Goal: Task Accomplishment & Management: Complete application form

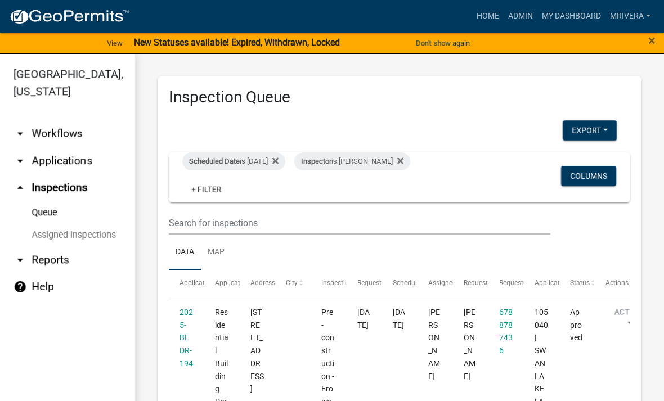
click at [252, 164] on div "Scheduled Date is [DATE]" at bounding box center [233, 162] width 103 height 18
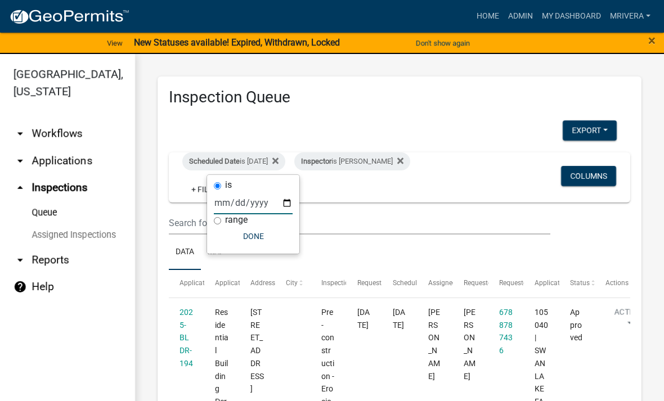
click at [262, 212] on input "[DATE]" at bounding box center [253, 202] width 79 height 23
type input "[DATE]"
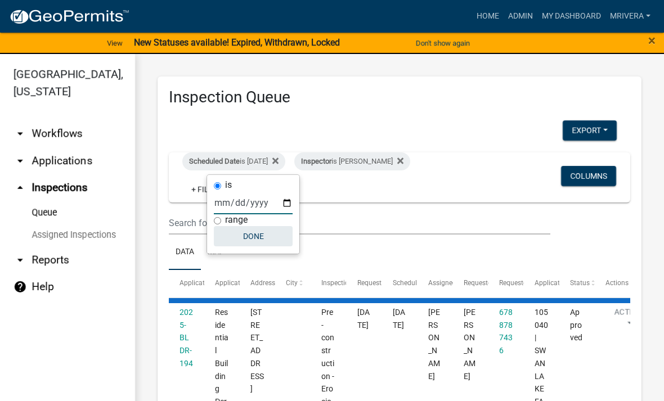
click at [250, 231] on button "Done" at bounding box center [253, 236] width 79 height 20
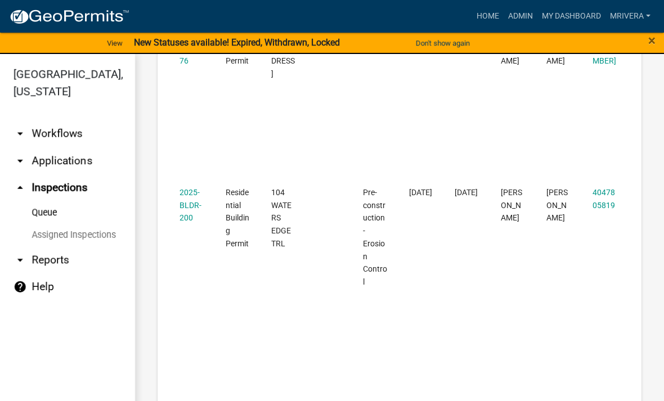
scroll to position [813, 0]
click at [177, 182] on datatable-body-cell "2025-BLDR-200" at bounding box center [192, 300] width 46 height 247
click at [182, 187] on link "2025-BLDR-200" at bounding box center [191, 204] width 22 height 35
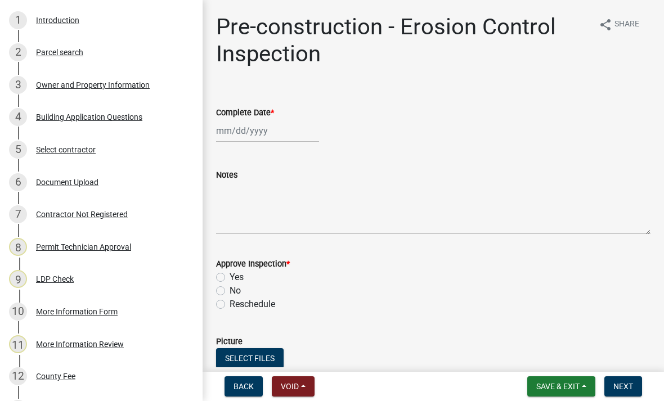
scroll to position [191, 0]
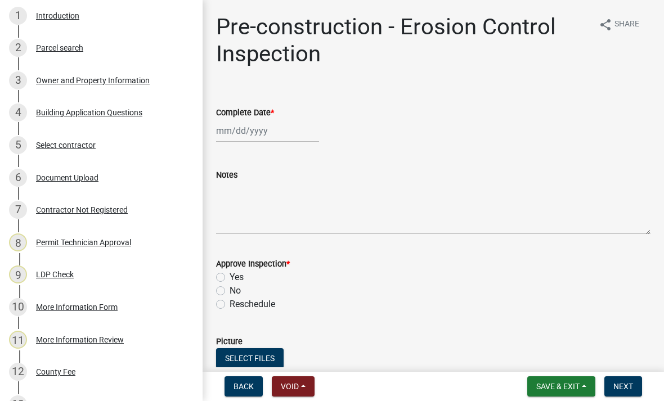
click at [53, 86] on div "3 Owner and Property Information" at bounding box center [97, 80] width 176 height 18
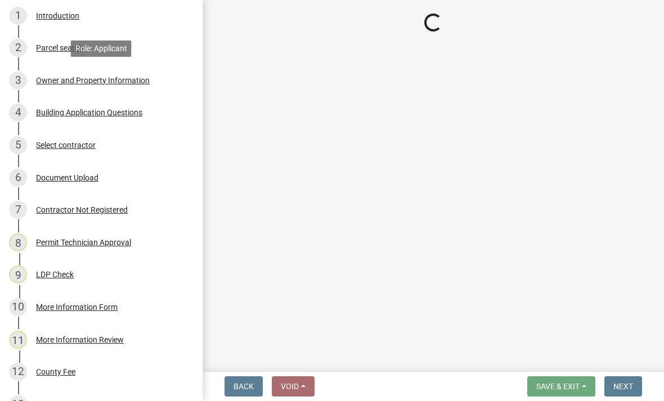
select select "0688c8c3-ca83-4764-a677-531fbc17e6cb"
select select "83394b22-4a11-496c-8e5c-75ade2e72faf"
select select "469c5908-2854-42d5-89ed-bee7fc26529e"
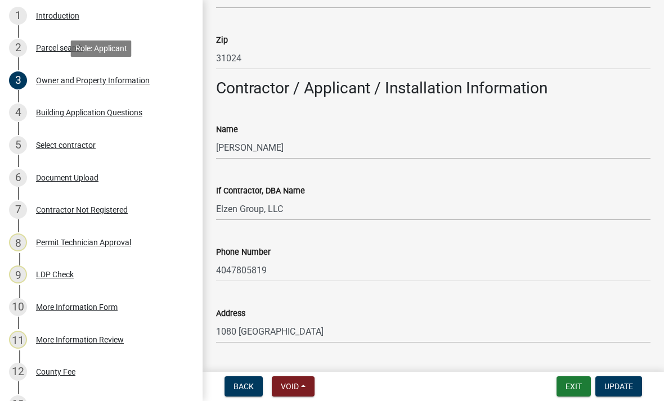
scroll to position [839, 0]
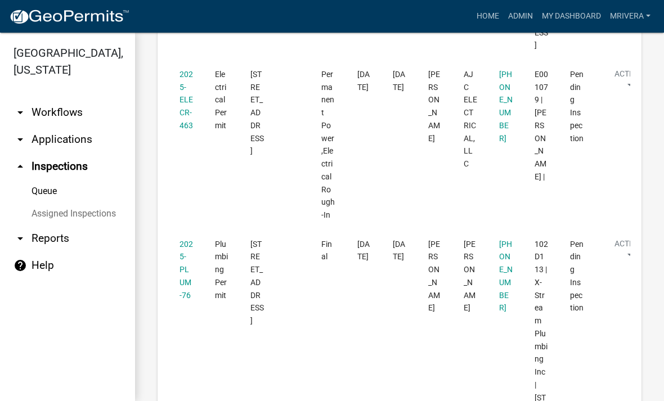
scroll to position [595, 0]
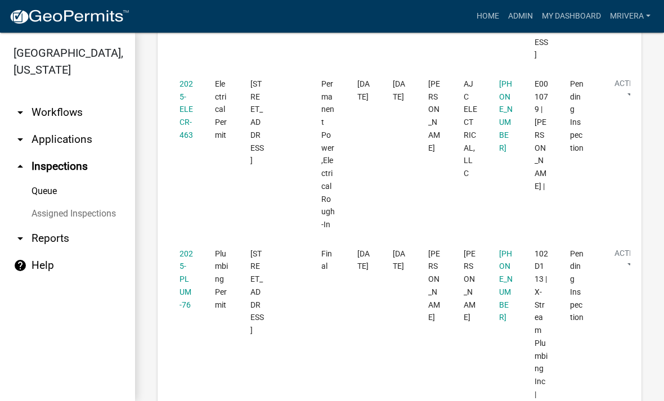
click at [177, 239] on datatable-body-cell "2025-PLUM-76" at bounding box center [186, 369] width 35 height 260
click at [186, 249] on link "2025-PLUM-76" at bounding box center [187, 279] width 14 height 60
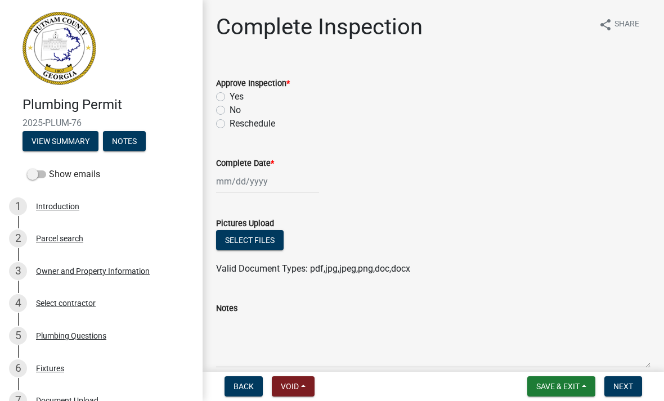
click at [230, 95] on label "Yes" at bounding box center [237, 97] width 14 height 14
click at [230, 95] on input "Yes" at bounding box center [233, 93] width 7 height 7
radio input "true"
click at [247, 179] on div at bounding box center [267, 181] width 103 height 23
select select "8"
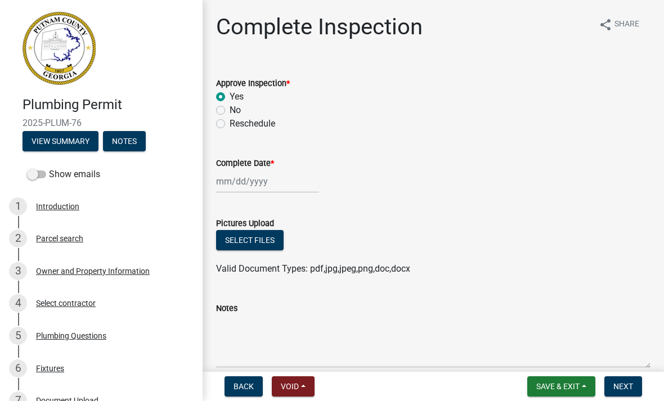
select select "2025"
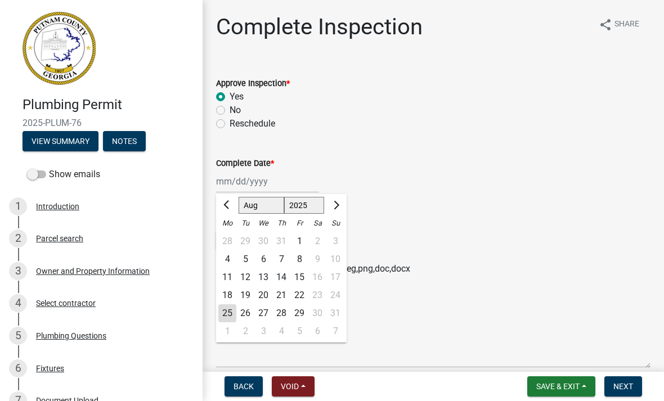
click at [231, 313] on div "25" at bounding box center [227, 314] width 18 height 18
type input "[DATE]"
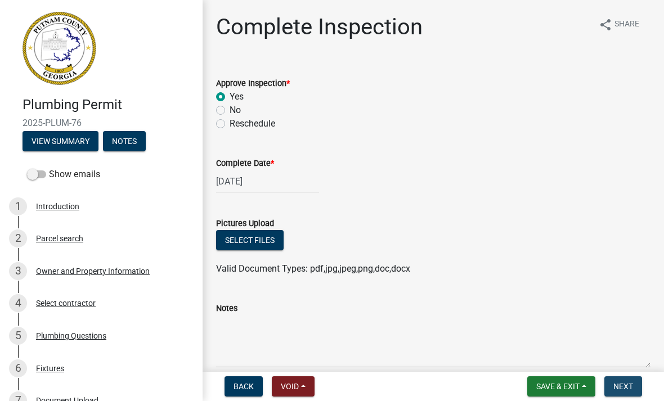
click at [633, 388] on span "Next" at bounding box center [624, 386] width 20 height 9
click at [628, 388] on span "Next" at bounding box center [624, 386] width 20 height 9
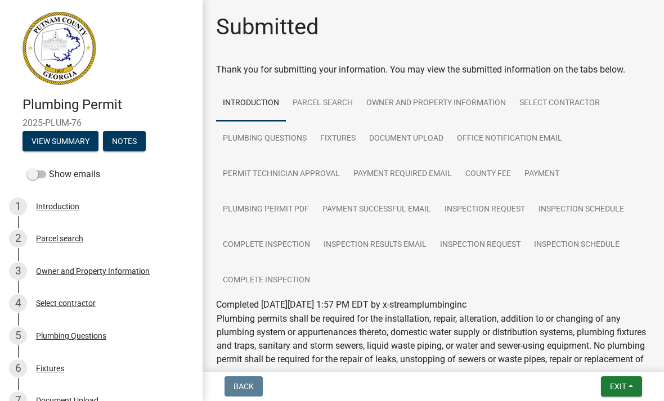
click at [620, 395] on button "Exit" at bounding box center [621, 387] width 41 height 20
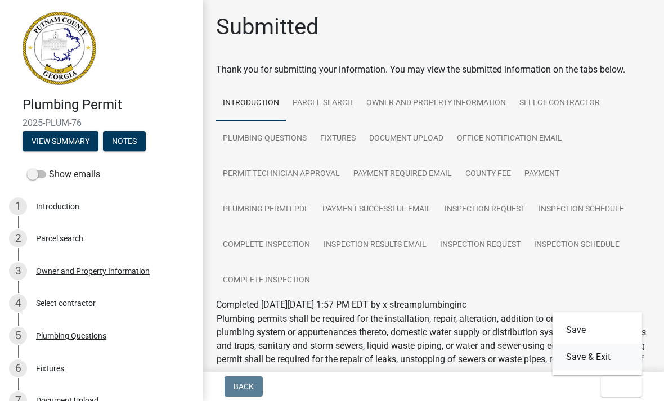
click at [618, 366] on button "Save & Exit" at bounding box center [598, 357] width 90 height 27
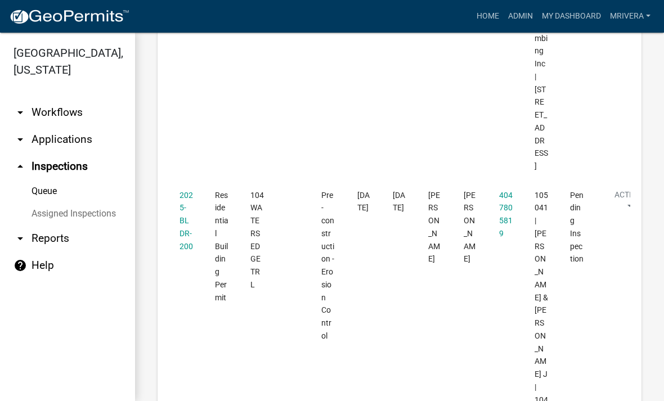
scroll to position [871, 0]
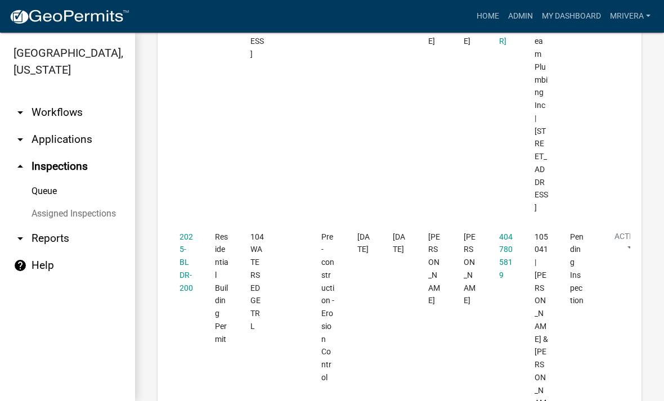
click at [190, 232] on link "2025-BLDR-200" at bounding box center [187, 262] width 14 height 60
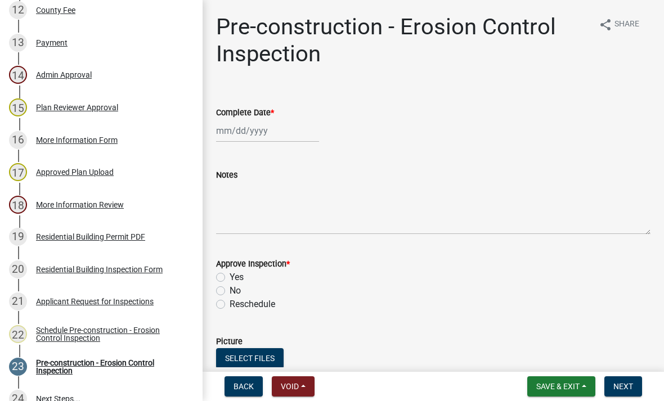
scroll to position [559, 0]
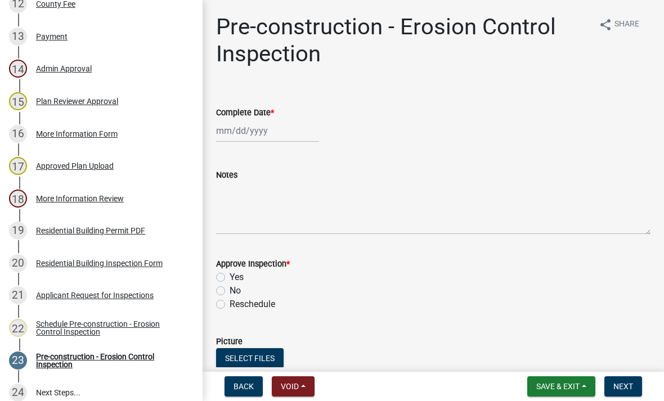
click at [138, 300] on div "21 Applicant Request for Inspections" at bounding box center [97, 296] width 176 height 18
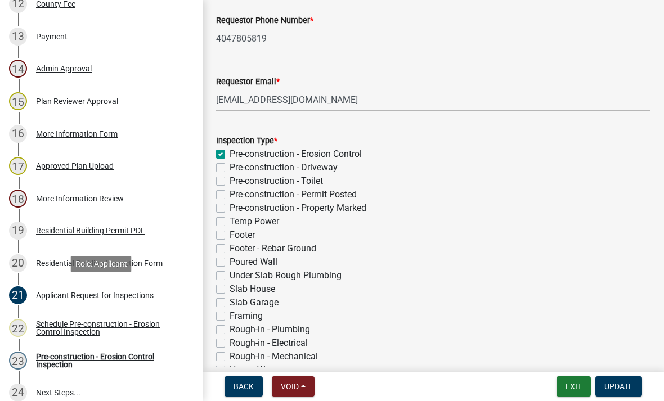
scroll to position [131, 0]
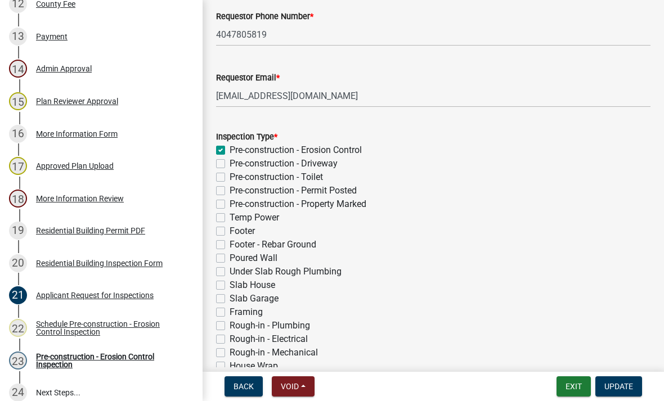
click at [230, 167] on label "Pre-construction - Driveway" at bounding box center [284, 164] width 108 height 14
click at [230, 164] on input "Pre-construction - Driveway" at bounding box center [233, 160] width 7 height 7
checkbox input "true"
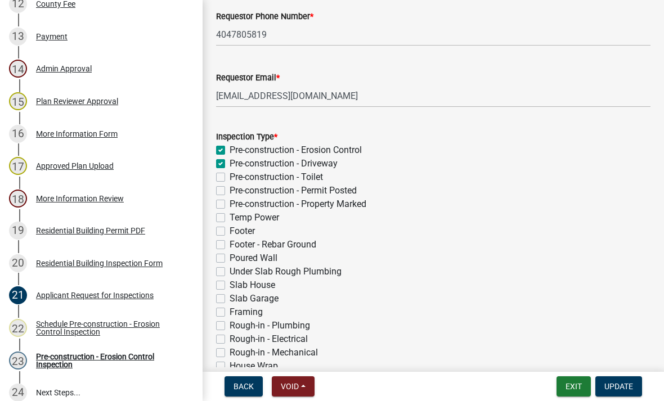
checkbox input "false"
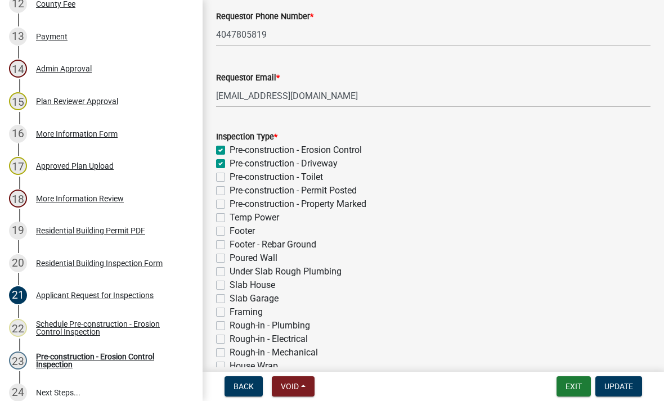
checkbox input "false"
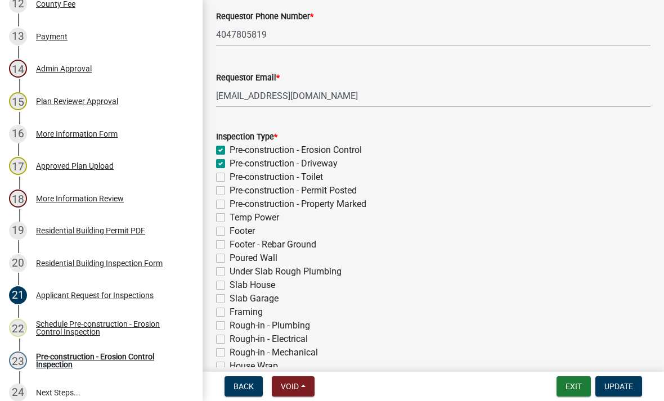
checkbox input "false"
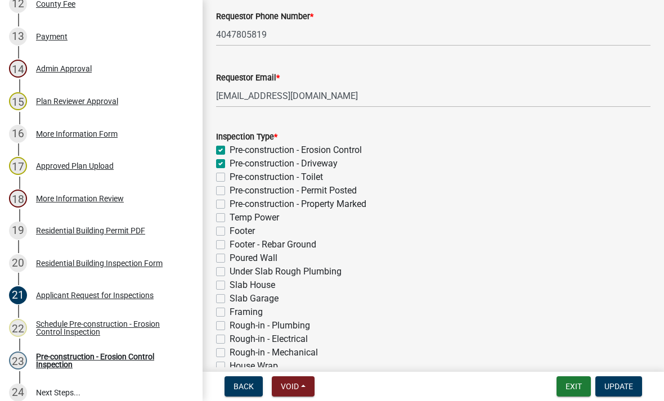
checkbox input "false"
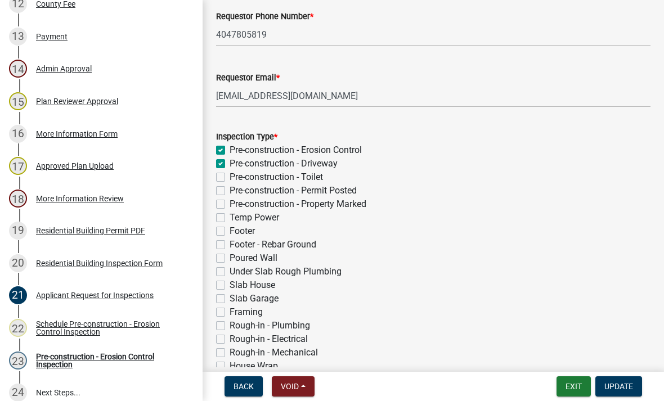
checkbox input "false"
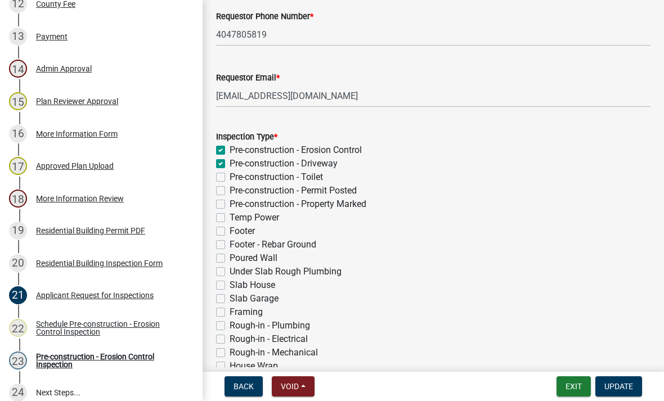
checkbox input "false"
click at [230, 177] on label "Pre-construction - Toilet" at bounding box center [276, 178] width 93 height 14
click at [230, 177] on input "Pre-construction - Toilet" at bounding box center [233, 174] width 7 height 7
checkbox input "true"
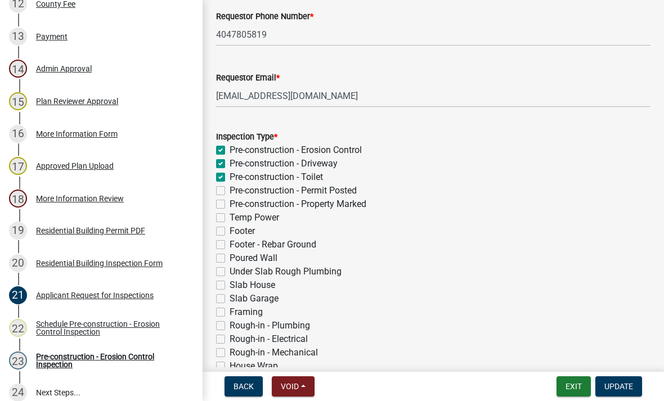
checkbox input "true"
checkbox input "false"
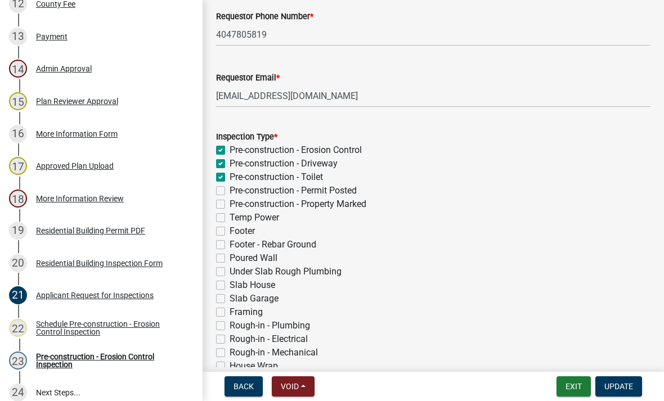
checkbox input "false"
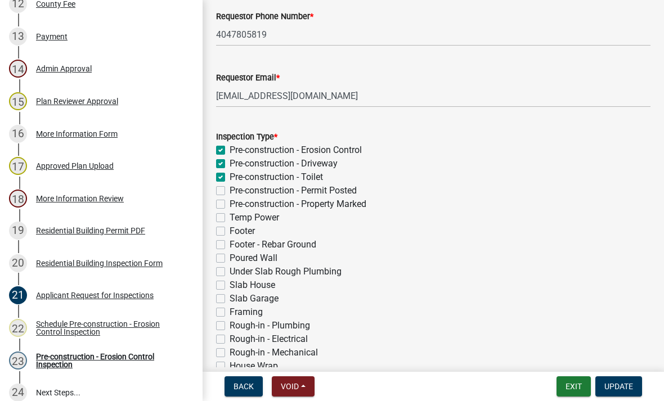
checkbox input "false"
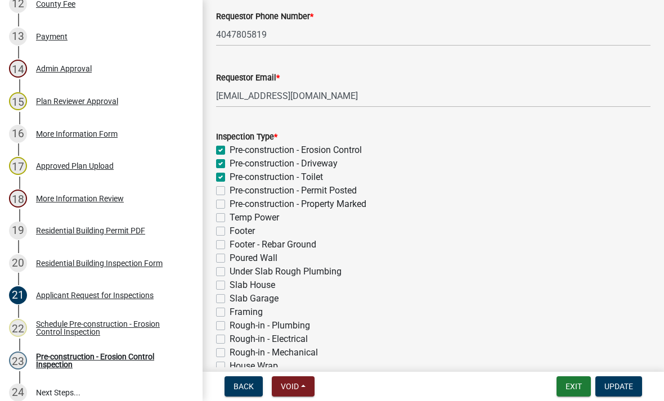
checkbox input "false"
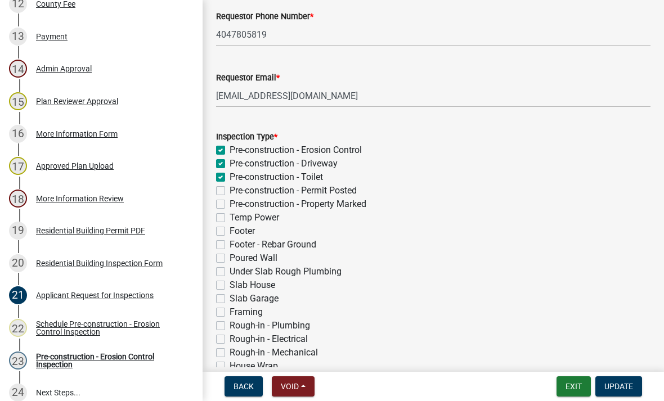
checkbox input "false"
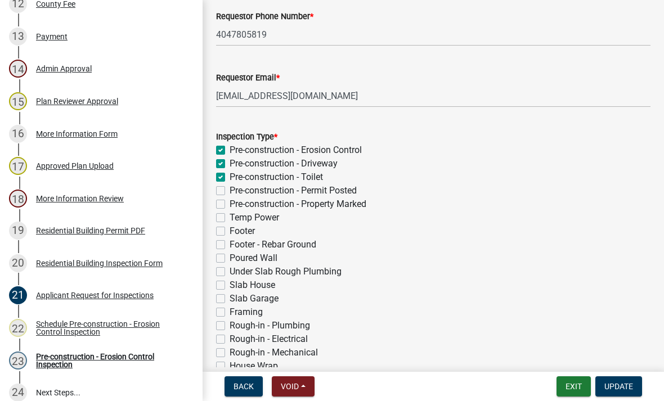
checkbox input "false"
click at [230, 188] on label "Pre-construction - Permit Posted" at bounding box center [293, 191] width 127 height 14
click at [230, 188] on input "Pre-construction - Permit Posted" at bounding box center [233, 187] width 7 height 7
checkbox input "true"
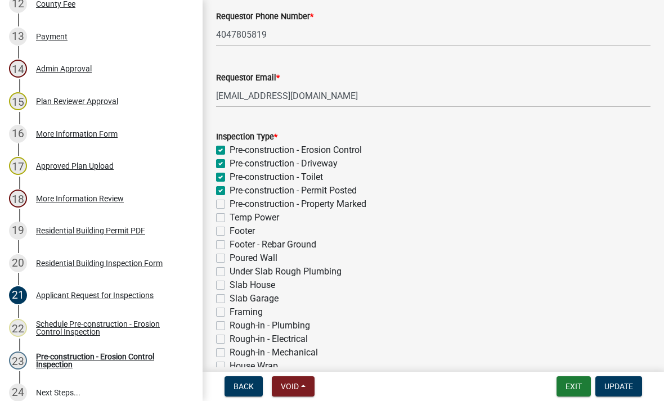
checkbox input "true"
checkbox input "false"
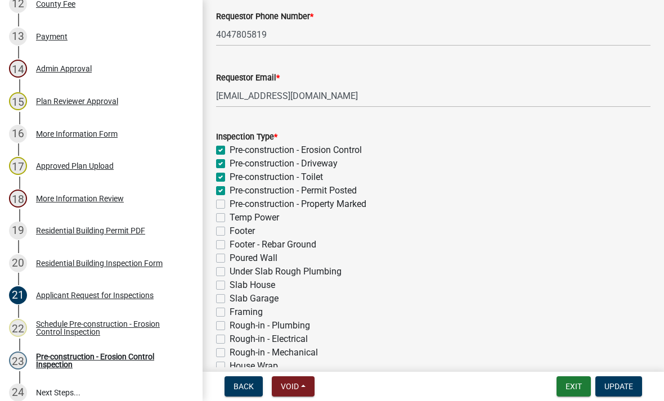
checkbox input "false"
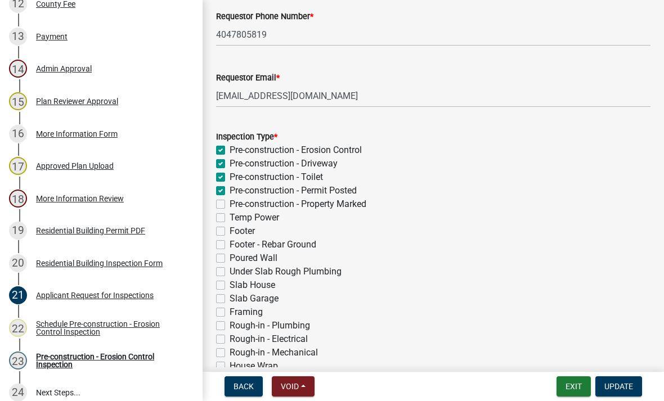
checkbox input "false"
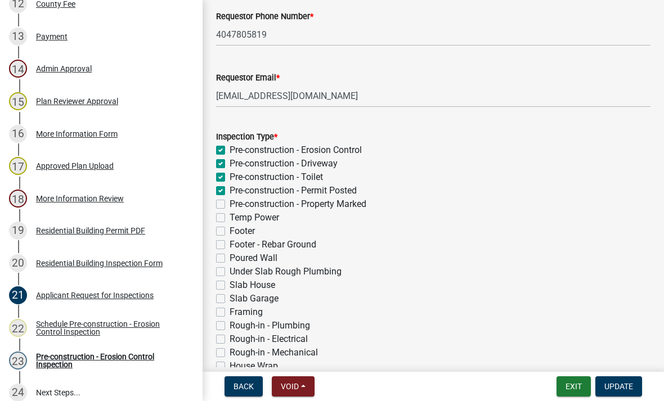
checkbox input "false"
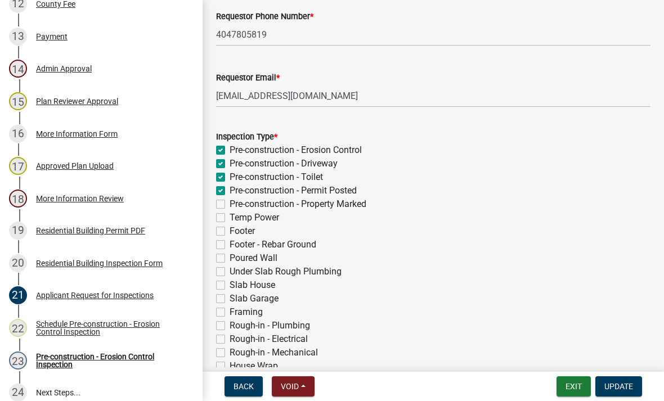
checkbox input "false"
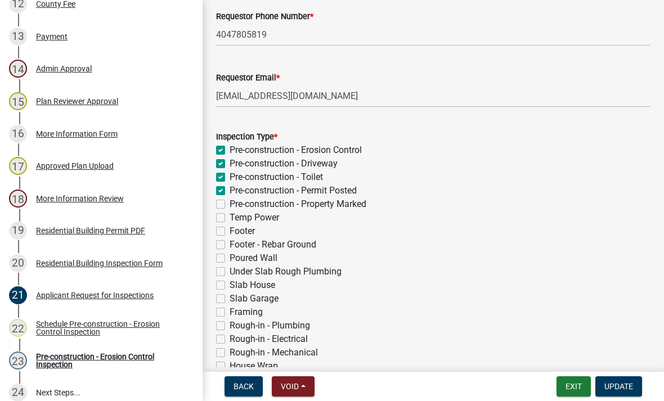
checkbox input "false"
click at [230, 202] on label "Pre-construction - Property Marked" at bounding box center [298, 205] width 137 height 14
click at [230, 202] on input "Pre-construction - Property Marked" at bounding box center [233, 201] width 7 height 7
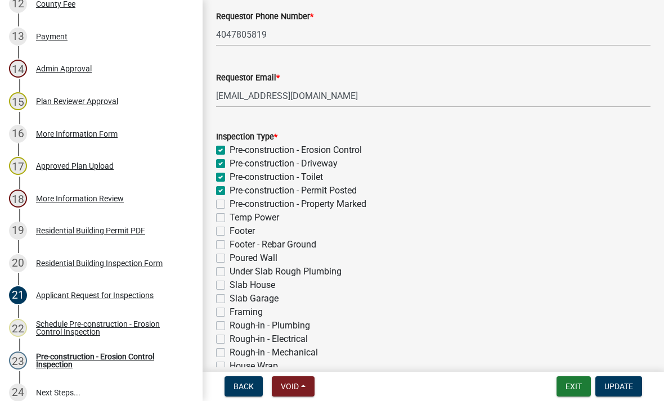
checkbox input "true"
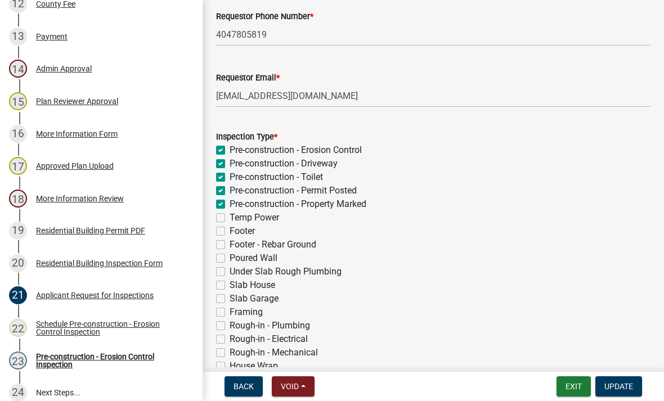
checkbox input "true"
checkbox input "false"
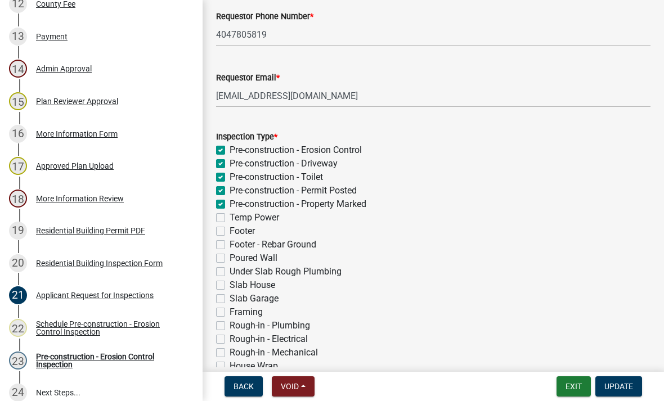
checkbox input "false"
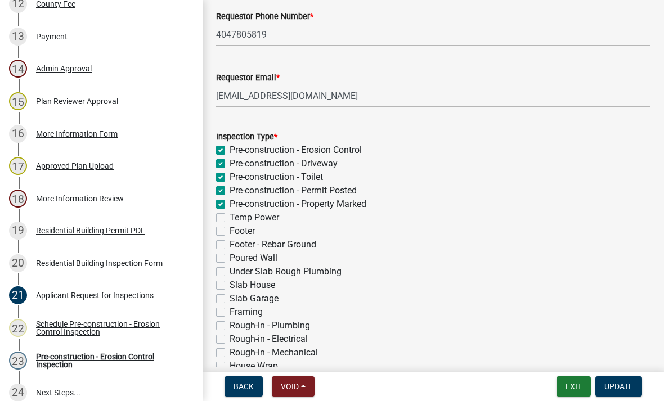
checkbox input "false"
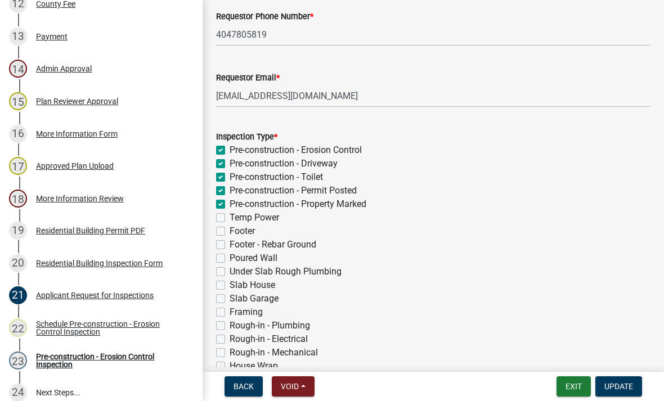
checkbox input "false"
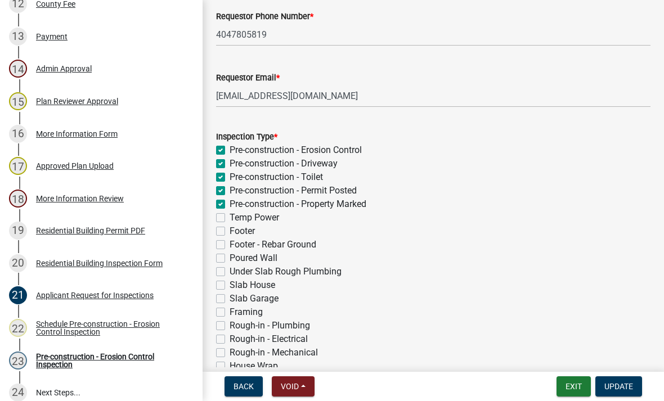
checkbox input "false"
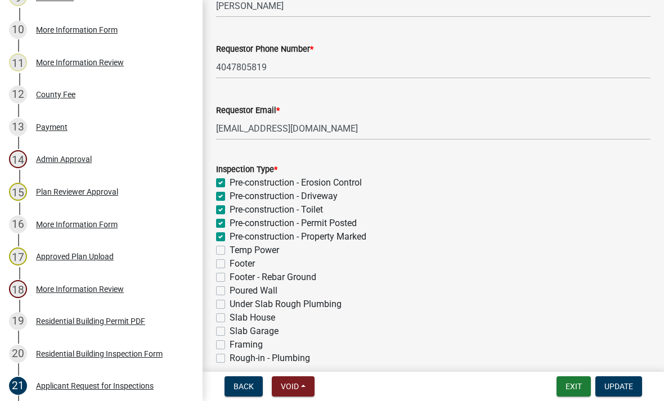
scroll to position [100, 0]
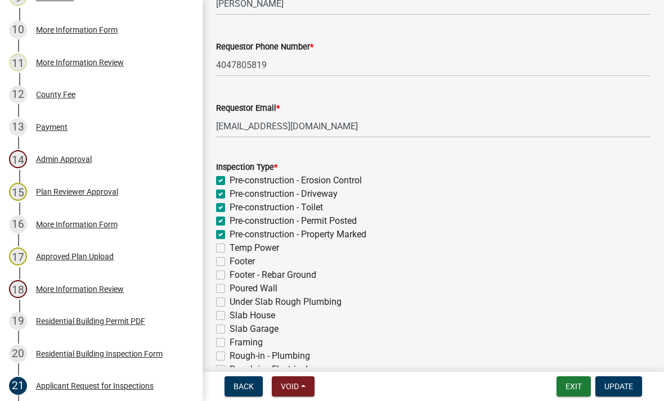
click at [629, 392] on button "Update" at bounding box center [619, 387] width 47 height 20
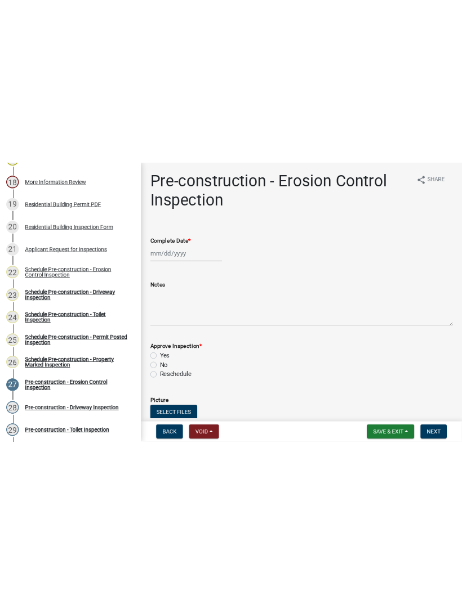
scroll to position [737, 0]
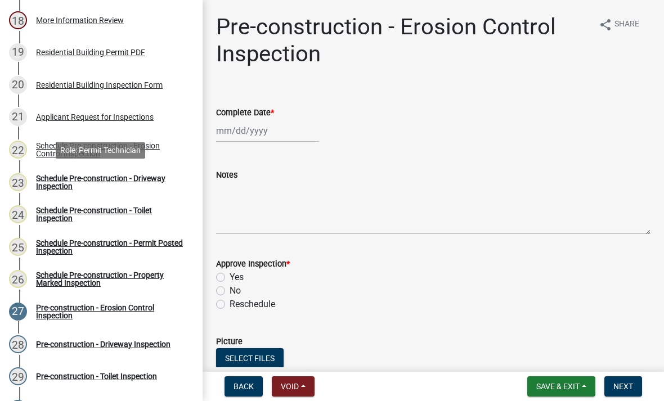
click at [165, 178] on div "Schedule Pre-construction - Driveway Inspection" at bounding box center [110, 183] width 149 height 16
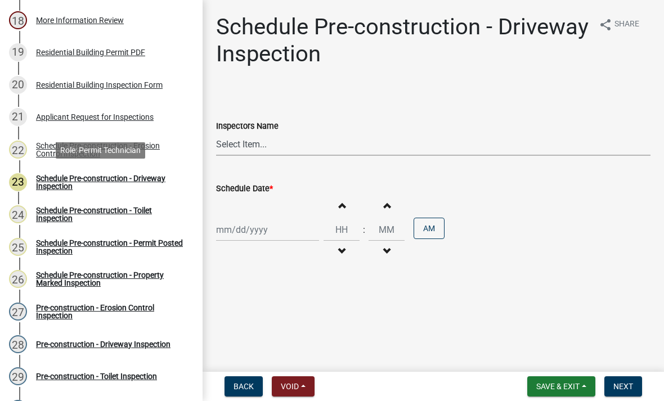
click at [268, 146] on select "Select Item... mrivera ([PERSON_NAME]) jstokes ([PERSON_NAME]) asmith105 ([PERS…" at bounding box center [433, 144] width 435 height 23
select select "07642ab0-564c-47bb-824b-0ccf2da83593"
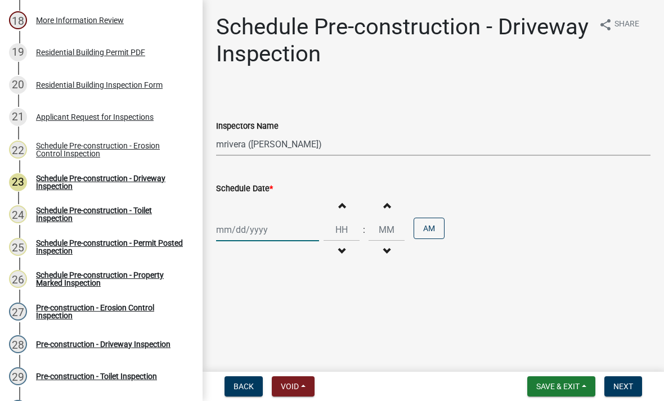
click at [285, 231] on div at bounding box center [267, 229] width 103 height 23
select select "8"
select select "2025"
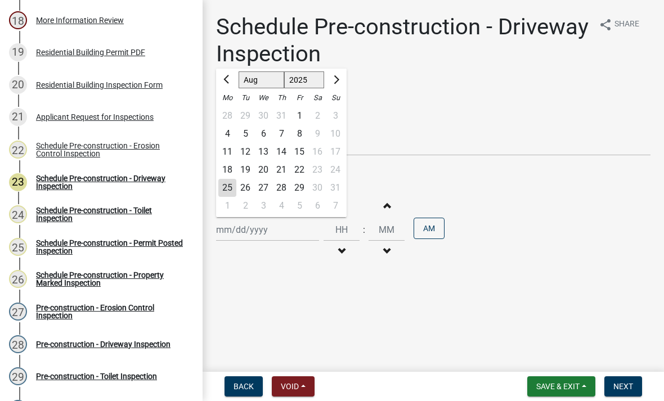
click at [240, 189] on div "26" at bounding box center [245, 188] width 18 height 18
type input "[DATE]"
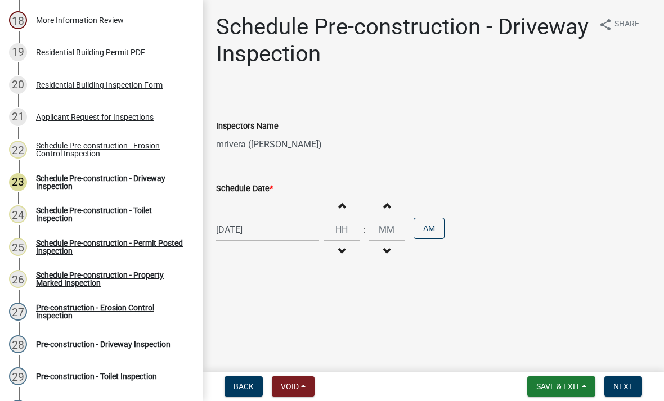
click at [625, 393] on button "Next" at bounding box center [624, 387] width 38 height 20
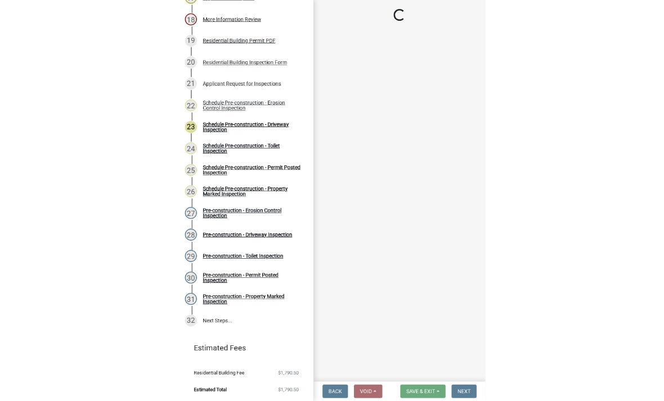
scroll to position [728, 0]
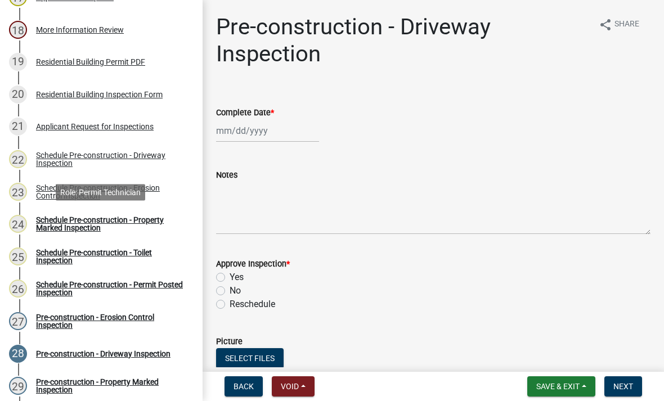
click at [72, 230] on div "Schedule Pre-construction - Property Marked Inspection" at bounding box center [110, 224] width 149 height 16
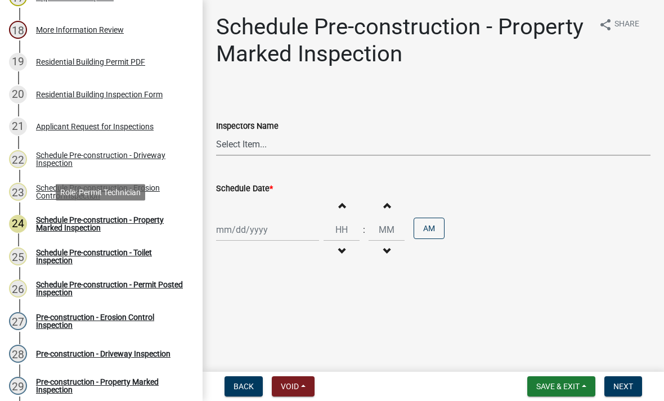
click at [269, 133] on select "Select Item... mrivera ([PERSON_NAME]) jstokes ([PERSON_NAME]) asmith105 ([PERS…" at bounding box center [433, 144] width 435 height 23
select select "07642ab0-564c-47bb-824b-0ccf2da83593"
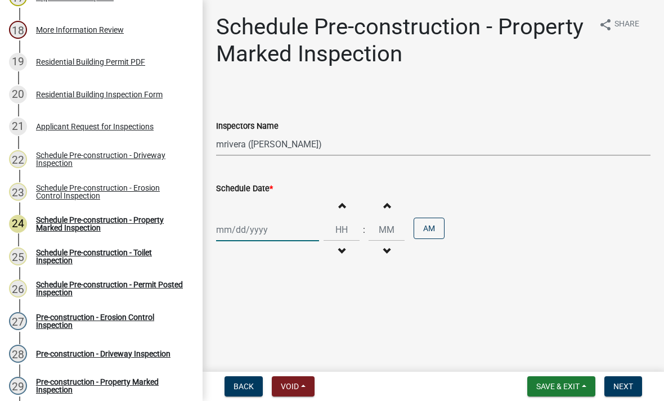
click at [271, 231] on div at bounding box center [267, 229] width 103 height 23
select select "8"
select select "2025"
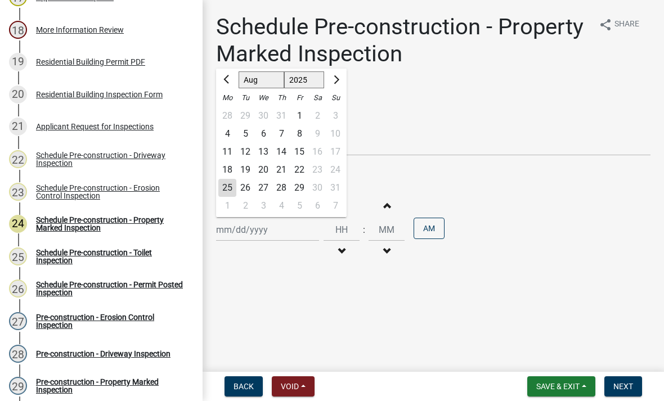
click at [226, 187] on div "25" at bounding box center [227, 188] width 18 height 18
type input "[DATE]"
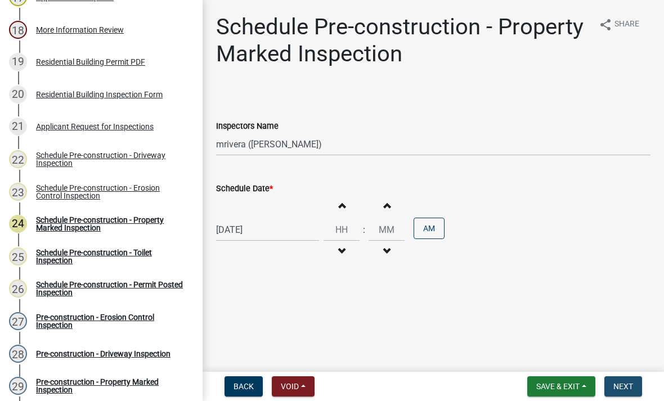
click at [639, 386] on button "Next" at bounding box center [624, 387] width 38 height 20
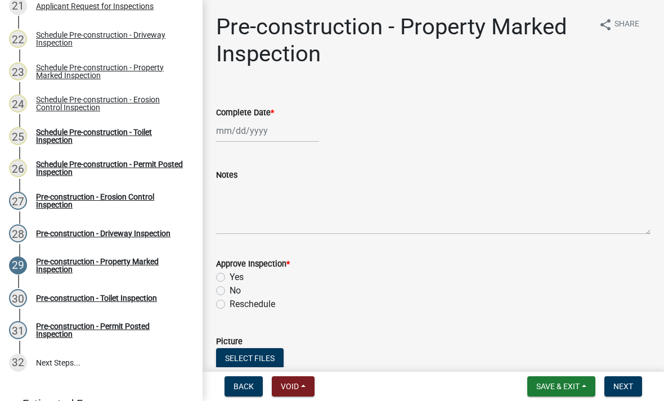
scroll to position [851, 0]
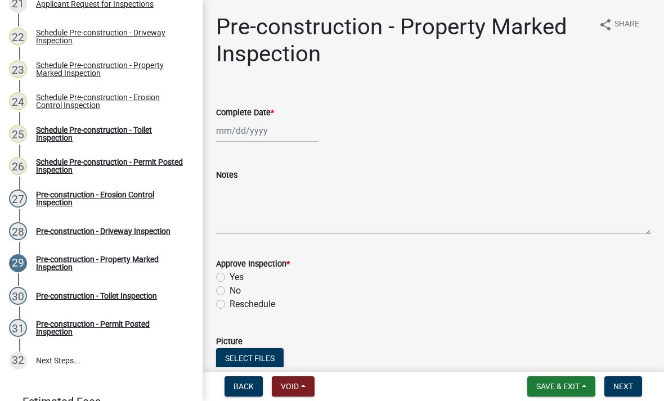
click at [123, 134] on div "Schedule Pre-construction - Toilet Inspection" at bounding box center [110, 134] width 149 height 16
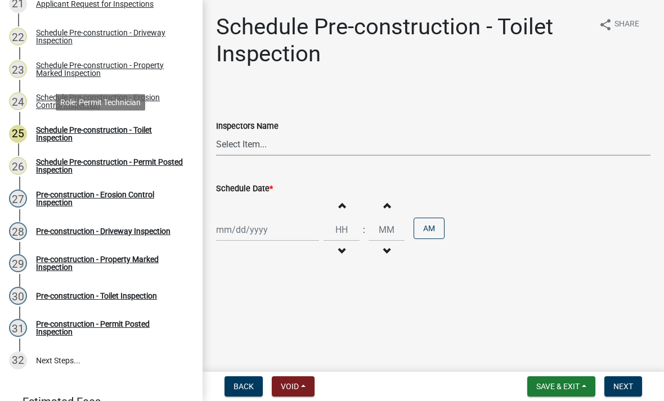
click at [268, 154] on select "Select Item... mrivera ([PERSON_NAME]) jstokes ([PERSON_NAME]) asmith105 ([PERS…" at bounding box center [433, 144] width 435 height 23
select select "07642ab0-564c-47bb-824b-0ccf2da83593"
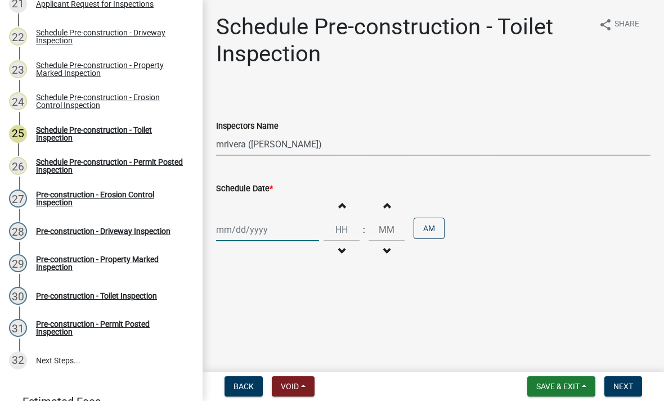
click at [262, 232] on div at bounding box center [267, 229] width 103 height 23
select select "8"
select select "2025"
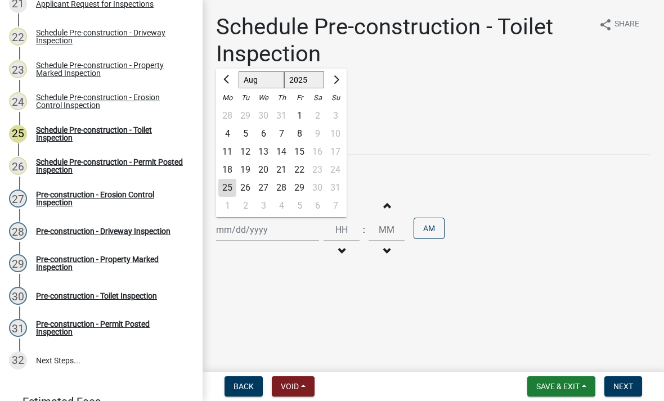
click at [231, 190] on div "25" at bounding box center [227, 188] width 18 height 18
type input "[DATE]"
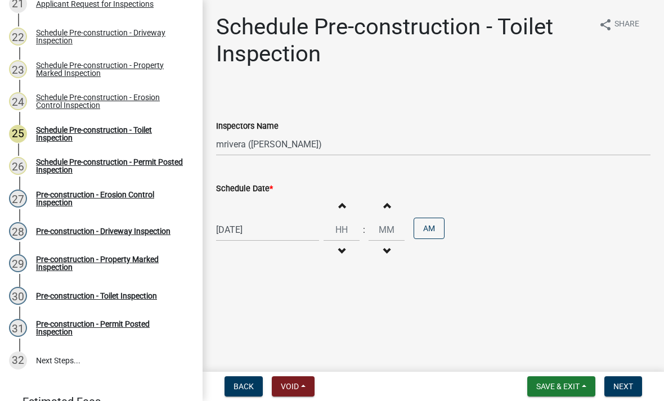
click at [636, 385] on button "Next" at bounding box center [624, 387] width 38 height 20
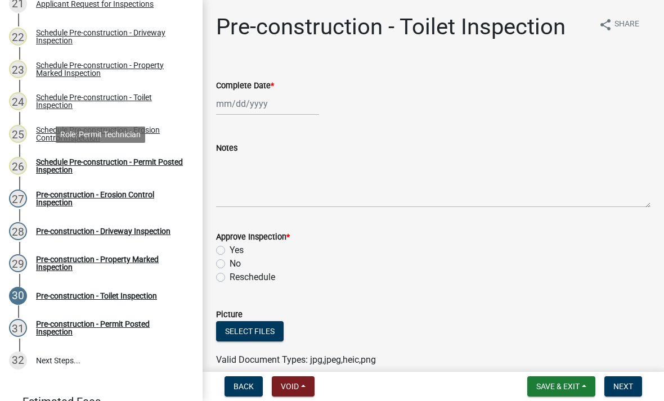
click at [96, 167] on div "Schedule Pre-construction - Permit Posted Inspection" at bounding box center [110, 166] width 149 height 16
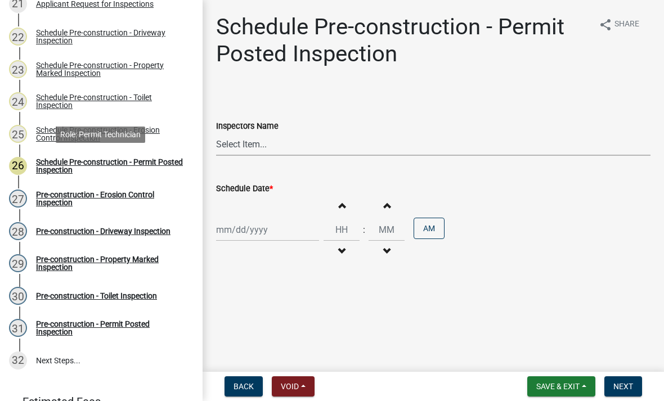
click at [275, 149] on select "Select Item... mrivera ([PERSON_NAME]) jstokes ([PERSON_NAME]) asmith105 ([PERS…" at bounding box center [433, 144] width 435 height 23
select select "07642ab0-564c-47bb-824b-0ccf2da83593"
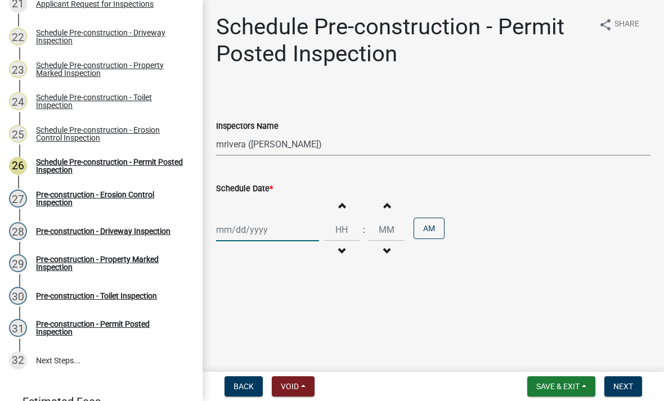
click at [267, 235] on div at bounding box center [267, 229] width 103 height 23
select select "8"
select select "2025"
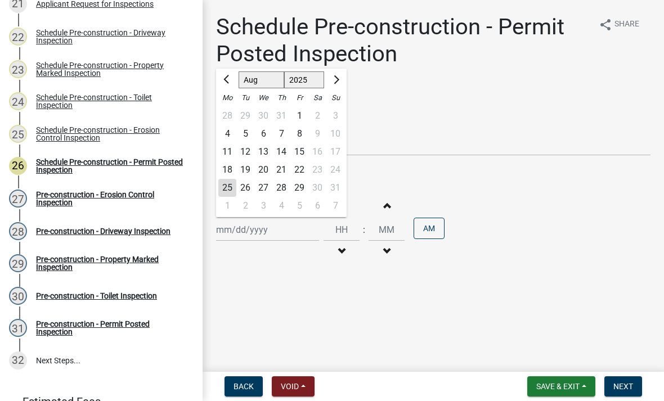
click at [231, 186] on div "25" at bounding box center [227, 188] width 18 height 18
type input "[DATE]"
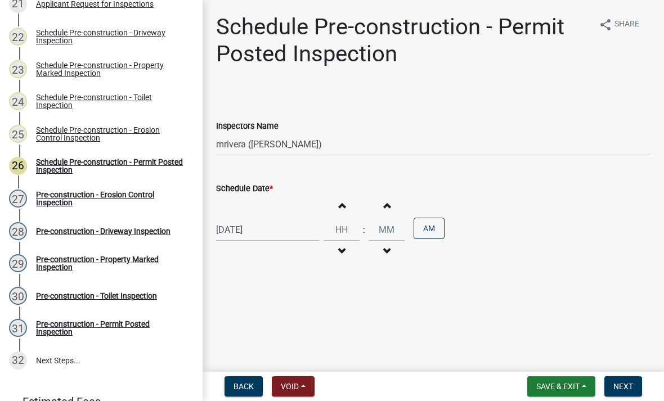
click at [630, 386] on span "Next" at bounding box center [624, 386] width 20 height 9
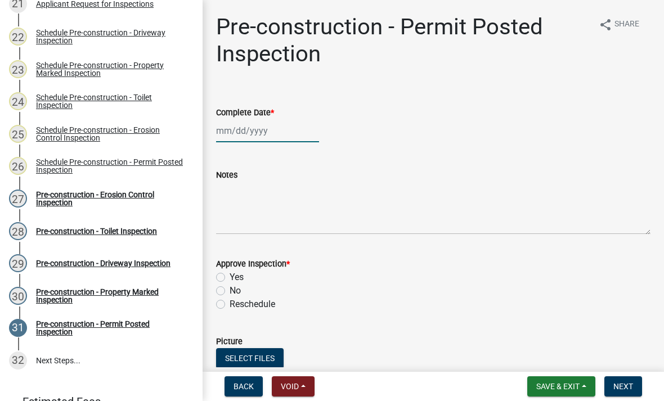
click at [270, 138] on div at bounding box center [267, 130] width 103 height 23
select select "8"
select select "2025"
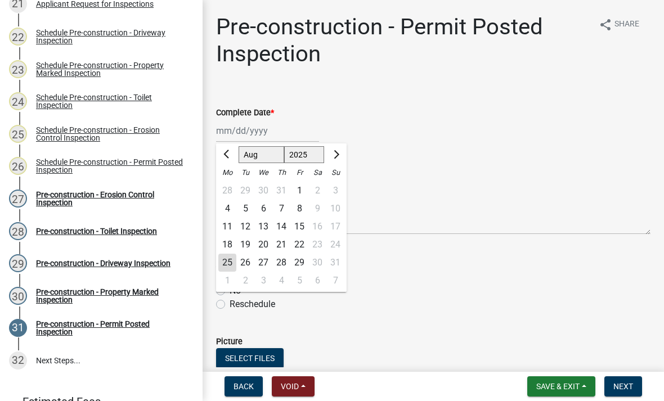
click at [235, 260] on div "25" at bounding box center [227, 263] width 18 height 18
type input "[DATE]"
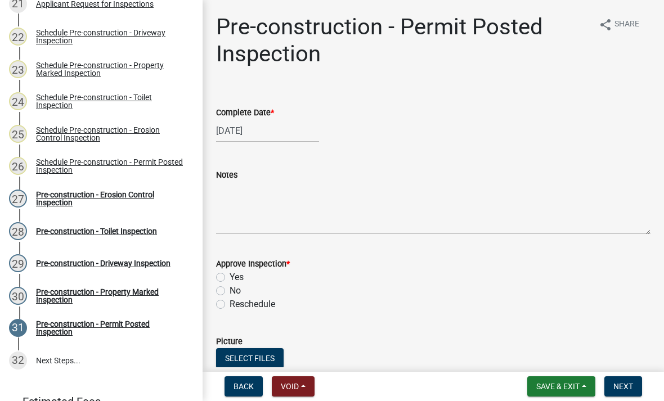
click at [230, 275] on label "Yes" at bounding box center [237, 278] width 14 height 14
click at [230, 275] on input "Yes" at bounding box center [233, 274] width 7 height 7
radio input "true"
click at [628, 393] on button "Next" at bounding box center [624, 387] width 38 height 20
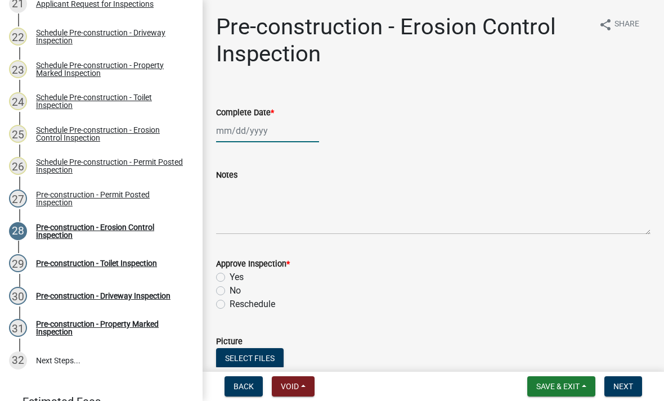
click at [275, 133] on div at bounding box center [267, 130] width 103 height 23
select select "8"
select select "2025"
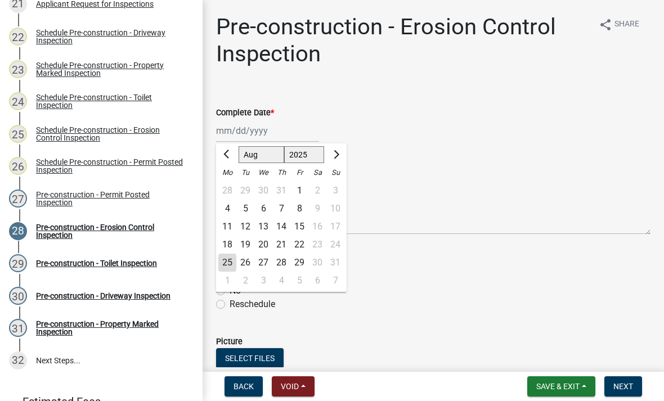
click at [234, 256] on div "25" at bounding box center [227, 263] width 18 height 18
type input "[DATE]"
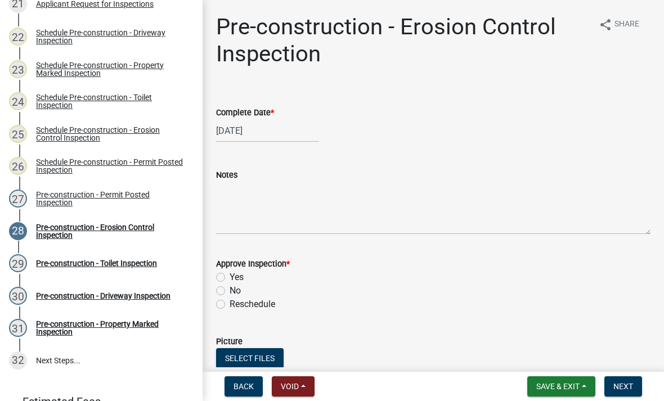
click at [227, 276] on div "Yes" at bounding box center [433, 278] width 435 height 14
click at [230, 275] on label "Yes" at bounding box center [237, 278] width 14 height 14
click at [230, 275] on input "Yes" at bounding box center [233, 274] width 7 height 7
radio input "true"
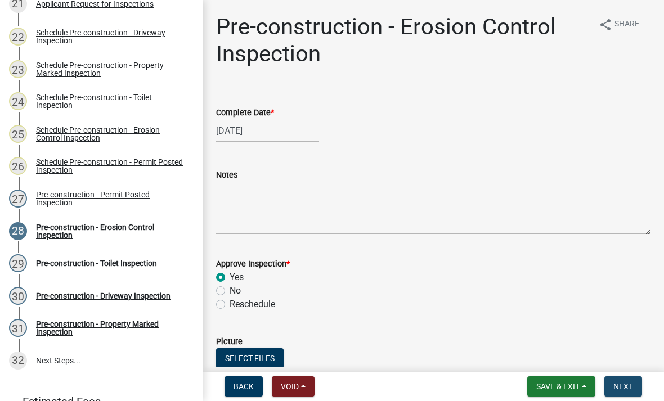
click at [628, 385] on span "Next" at bounding box center [624, 386] width 20 height 9
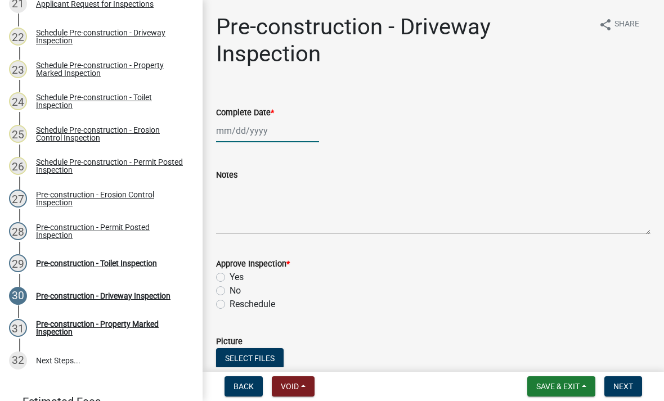
click at [275, 131] on div at bounding box center [267, 130] width 103 height 23
select select "8"
select select "2025"
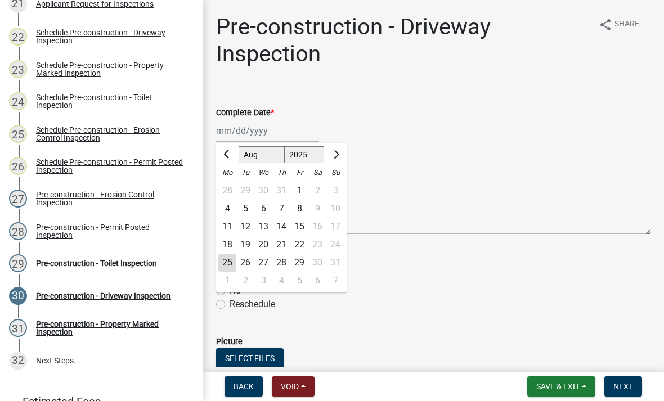
click at [225, 265] on div "25" at bounding box center [227, 263] width 18 height 18
type input "[DATE]"
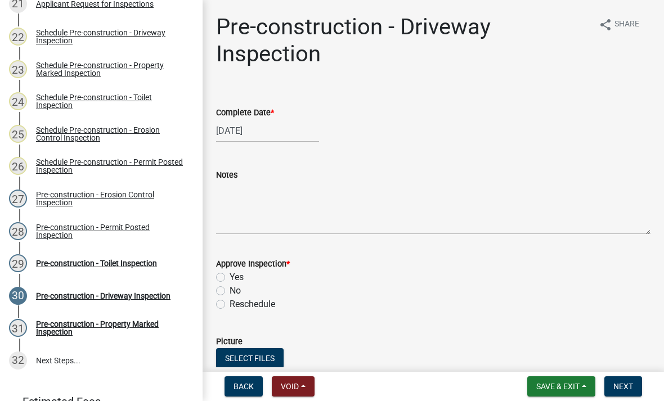
click at [230, 275] on label "Yes" at bounding box center [237, 278] width 14 height 14
click at [230, 275] on input "Yes" at bounding box center [233, 274] width 7 height 7
radio input "true"
click at [631, 384] on span "Next" at bounding box center [624, 386] width 20 height 9
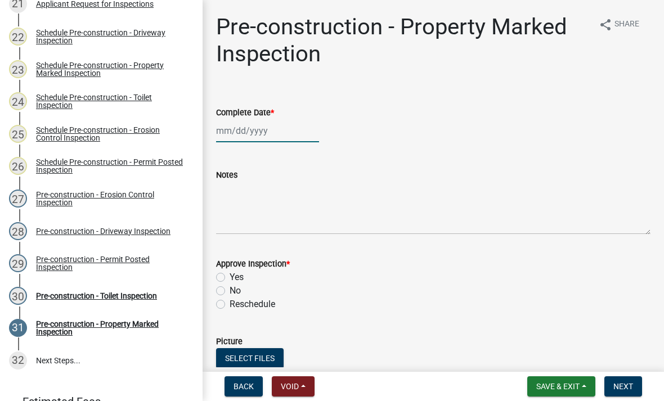
click at [245, 138] on div at bounding box center [267, 130] width 103 height 23
select select "8"
select select "2025"
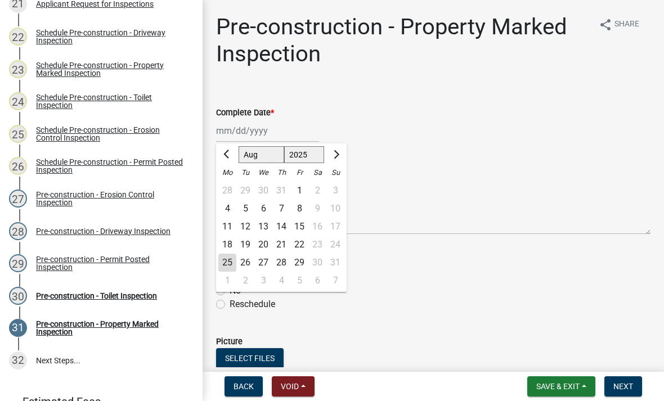
click at [233, 260] on div "25" at bounding box center [227, 263] width 18 height 18
type input "[DATE]"
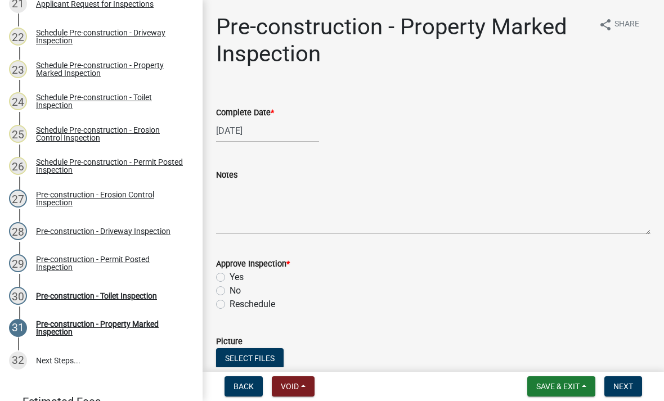
click at [230, 281] on label "Yes" at bounding box center [237, 278] width 14 height 14
click at [230, 278] on input "Yes" at bounding box center [233, 274] width 7 height 7
radio input "true"
click at [636, 384] on button "Next" at bounding box center [624, 387] width 38 height 20
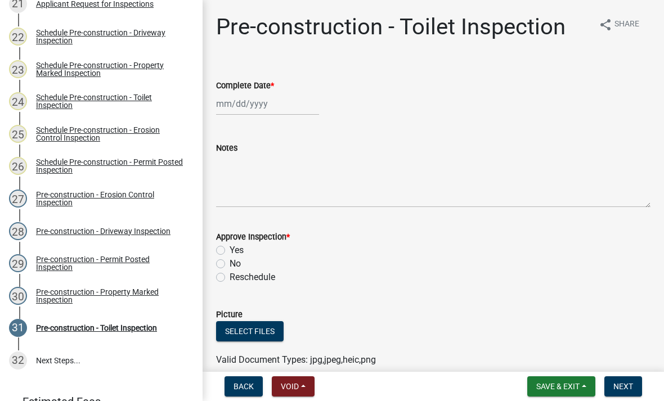
scroll to position [1, 0]
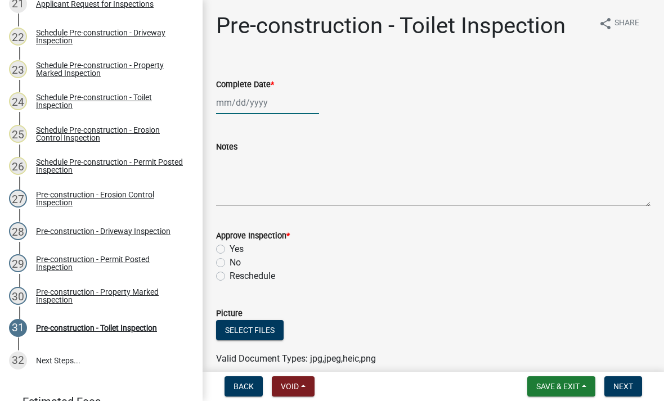
click at [269, 109] on div at bounding box center [267, 102] width 103 height 23
select select "8"
select select "2025"
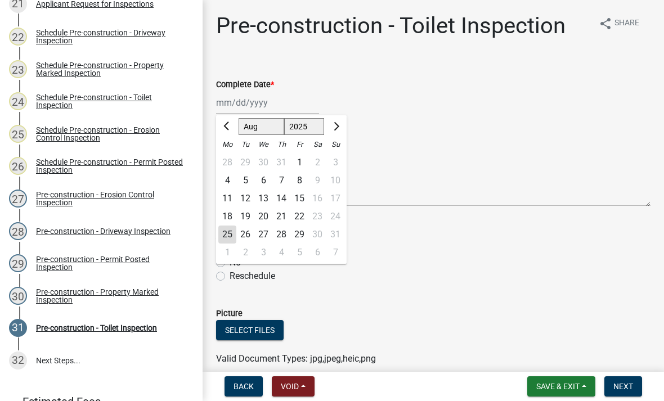
click at [232, 234] on div "25" at bounding box center [227, 235] width 18 height 18
type input "[DATE]"
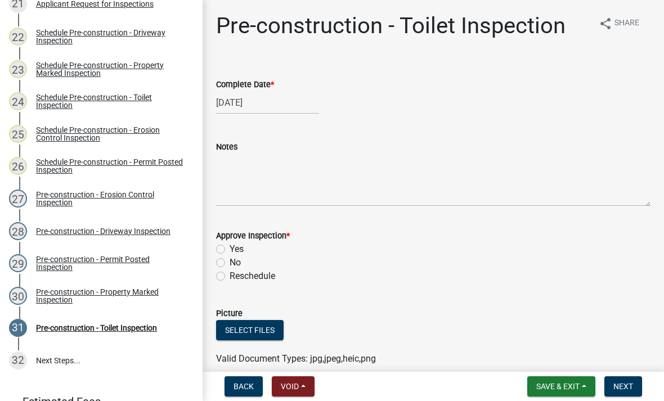
click at [227, 248] on div "Yes" at bounding box center [433, 250] width 435 height 14
click at [230, 253] on label "Yes" at bounding box center [237, 250] width 14 height 14
click at [230, 250] on input "Yes" at bounding box center [233, 246] width 7 height 7
radio input "true"
click at [630, 384] on span "Next" at bounding box center [624, 386] width 20 height 9
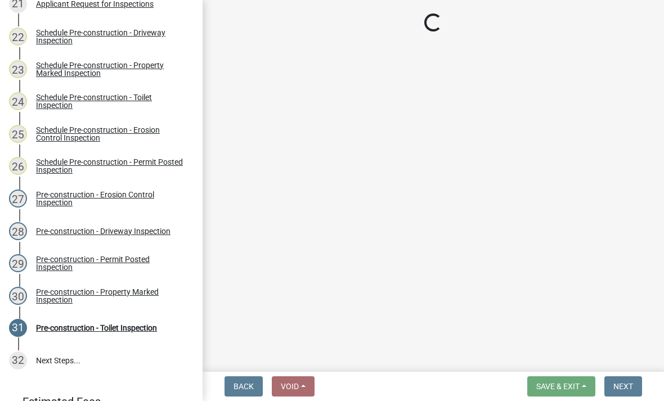
scroll to position [728, 0]
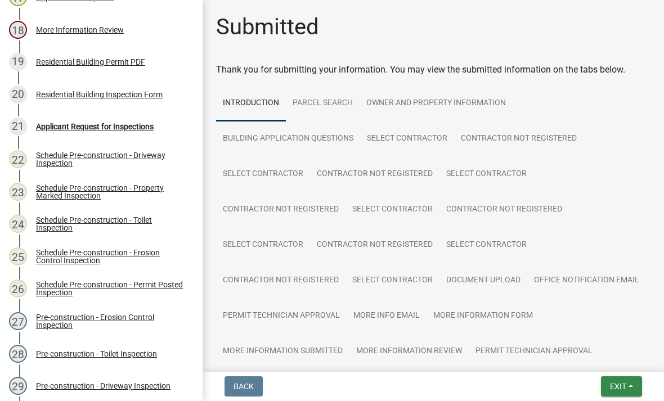
click at [621, 387] on span "Exit" at bounding box center [618, 386] width 16 height 9
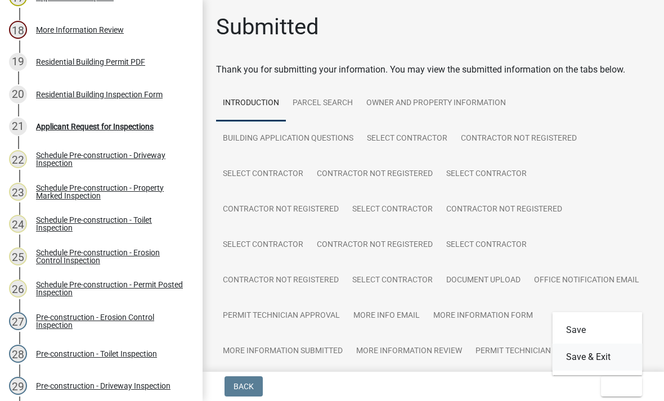
click at [610, 365] on button "Save & Exit" at bounding box center [598, 357] width 90 height 27
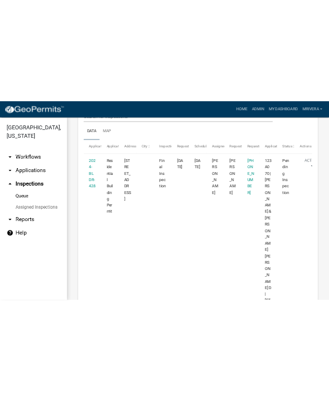
scroll to position [172, 0]
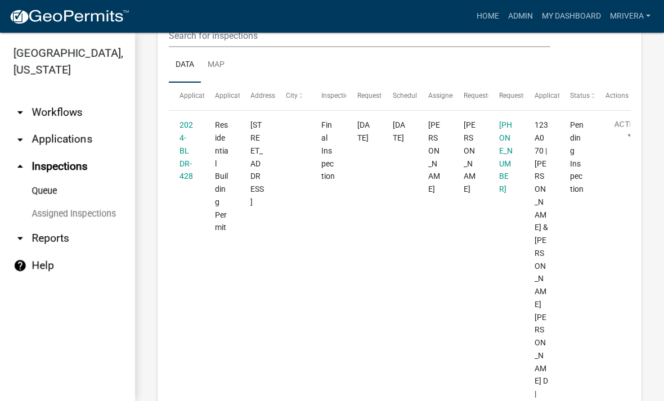
scroll to position [171, 0]
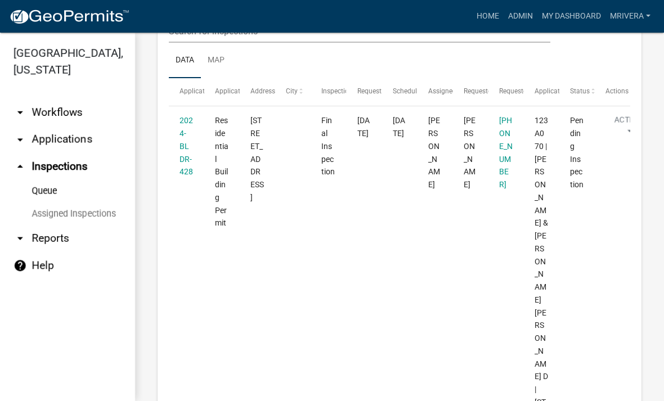
click at [183, 147] on link "2024-BLDR-428" at bounding box center [187, 146] width 14 height 60
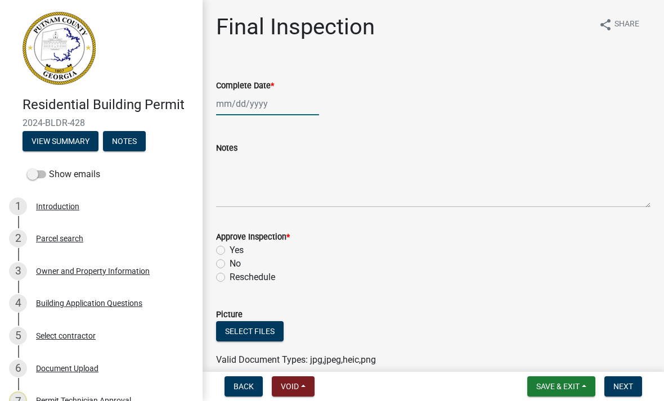
click at [243, 109] on div at bounding box center [267, 103] width 103 height 23
select select "8"
select select "2025"
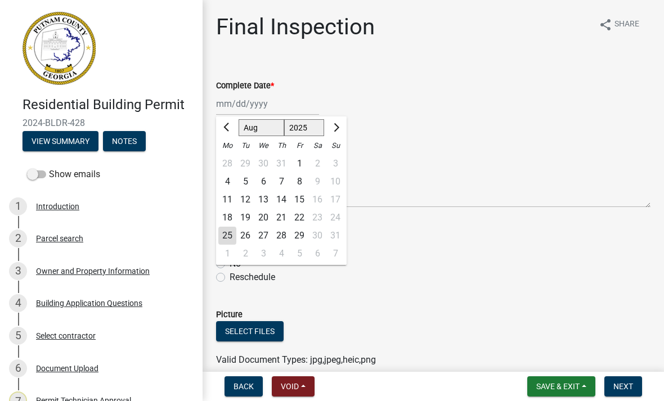
click at [224, 234] on div "25" at bounding box center [227, 236] width 18 height 18
type input "[DATE]"
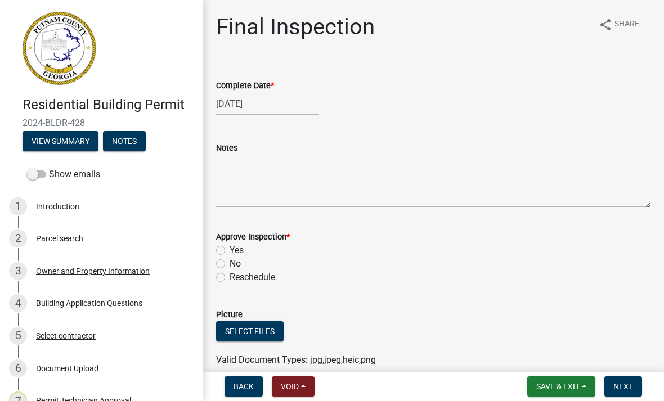
click at [230, 251] on label "Yes" at bounding box center [237, 251] width 14 height 14
click at [230, 251] on input "Yes" at bounding box center [233, 247] width 7 height 7
radio input "true"
click at [629, 391] on span "Next" at bounding box center [624, 386] width 20 height 9
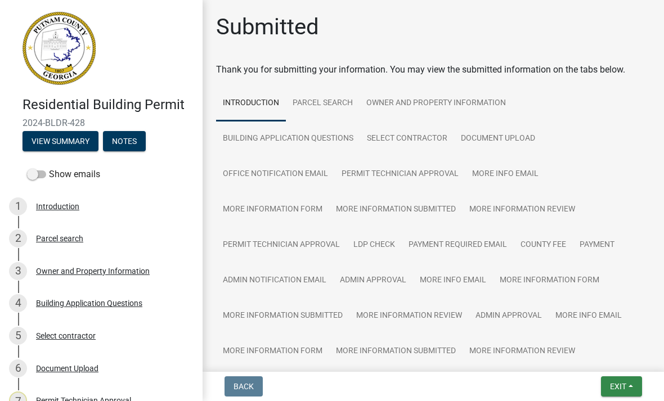
click at [625, 387] on span "Exit" at bounding box center [618, 386] width 16 height 9
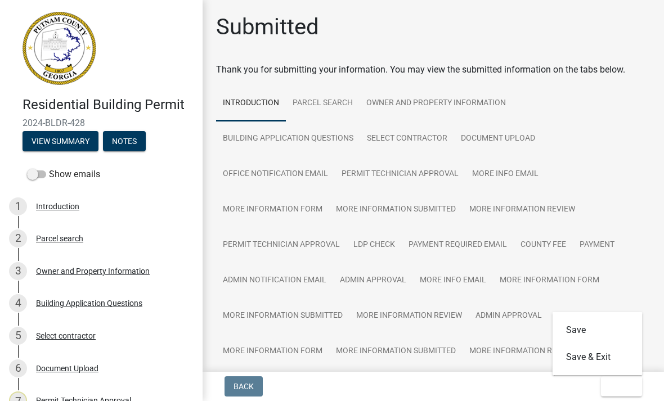
click at [609, 363] on button "Save & Exit" at bounding box center [598, 357] width 90 height 27
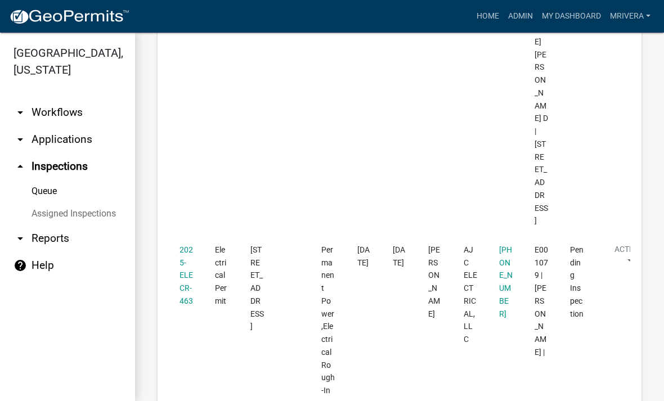
scroll to position [458, 0]
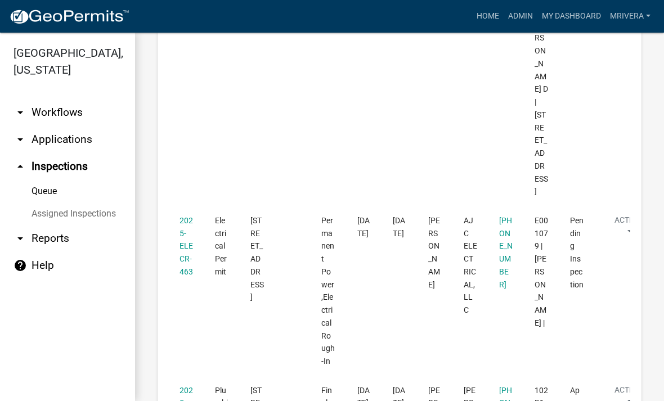
click at [186, 216] on link "2025-ELECR-463" at bounding box center [187, 246] width 14 height 60
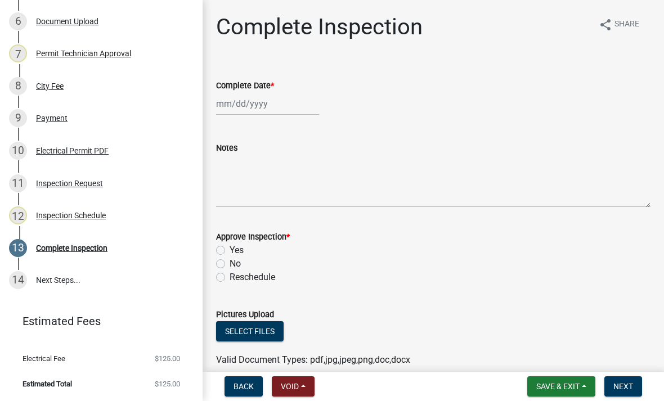
scroll to position [347, 0]
click at [235, 110] on div at bounding box center [267, 103] width 103 height 23
select select "8"
select select "2025"
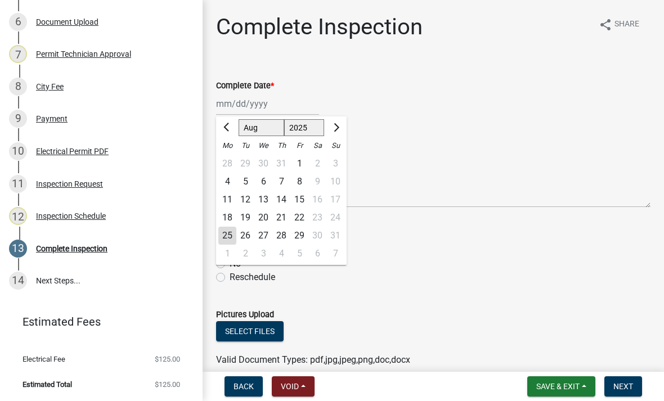
click at [230, 236] on div "25" at bounding box center [227, 236] width 18 height 18
type input "[DATE]"
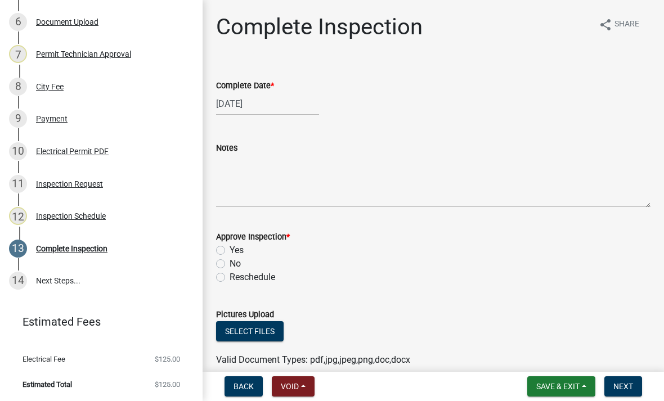
click at [230, 249] on label "Yes" at bounding box center [237, 251] width 14 height 14
click at [230, 249] on input "Yes" at bounding box center [233, 247] width 7 height 7
radio input "true"
click at [628, 383] on span "Next" at bounding box center [624, 386] width 20 height 9
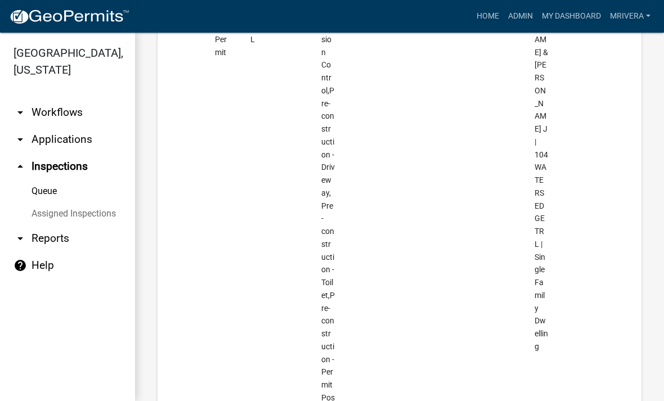
scroll to position [1185, 0]
